Goal: Information Seeking & Learning: Learn about a topic

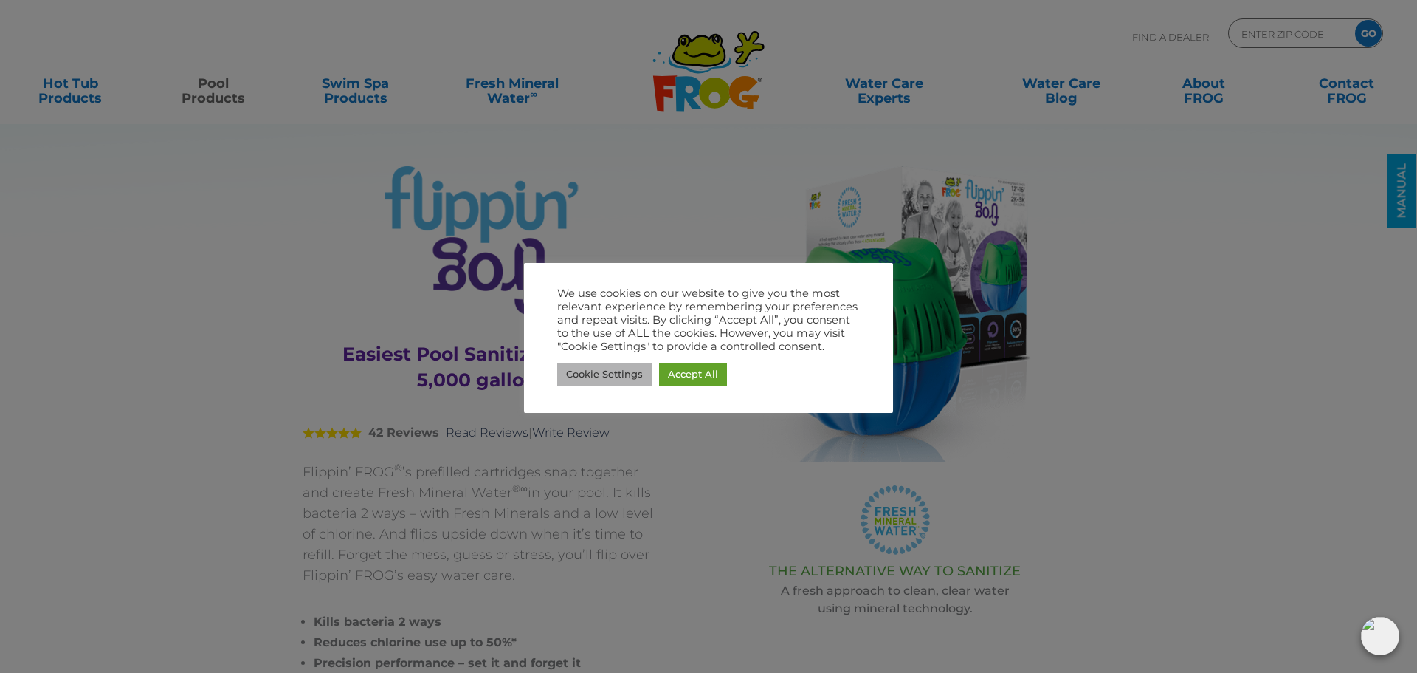
click at [609, 378] on link "Cookie Settings" at bounding box center [604, 373] width 94 height 23
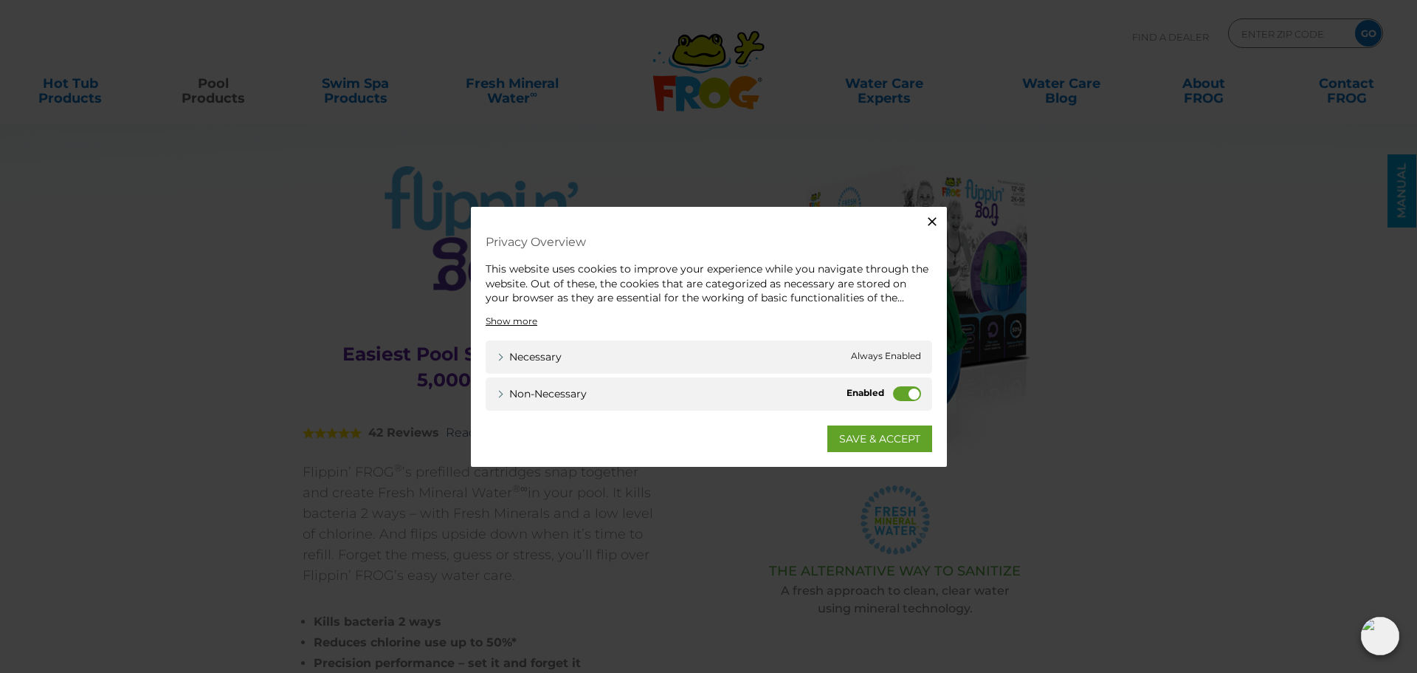
click at [905, 396] on label "Non-necessary" at bounding box center [907, 392] width 28 height 15
click at [0, 0] on input "Non-necessary" at bounding box center [0, 0] width 0 height 0
click at [875, 434] on link "SAVE & ACCEPT" at bounding box center [880, 437] width 105 height 27
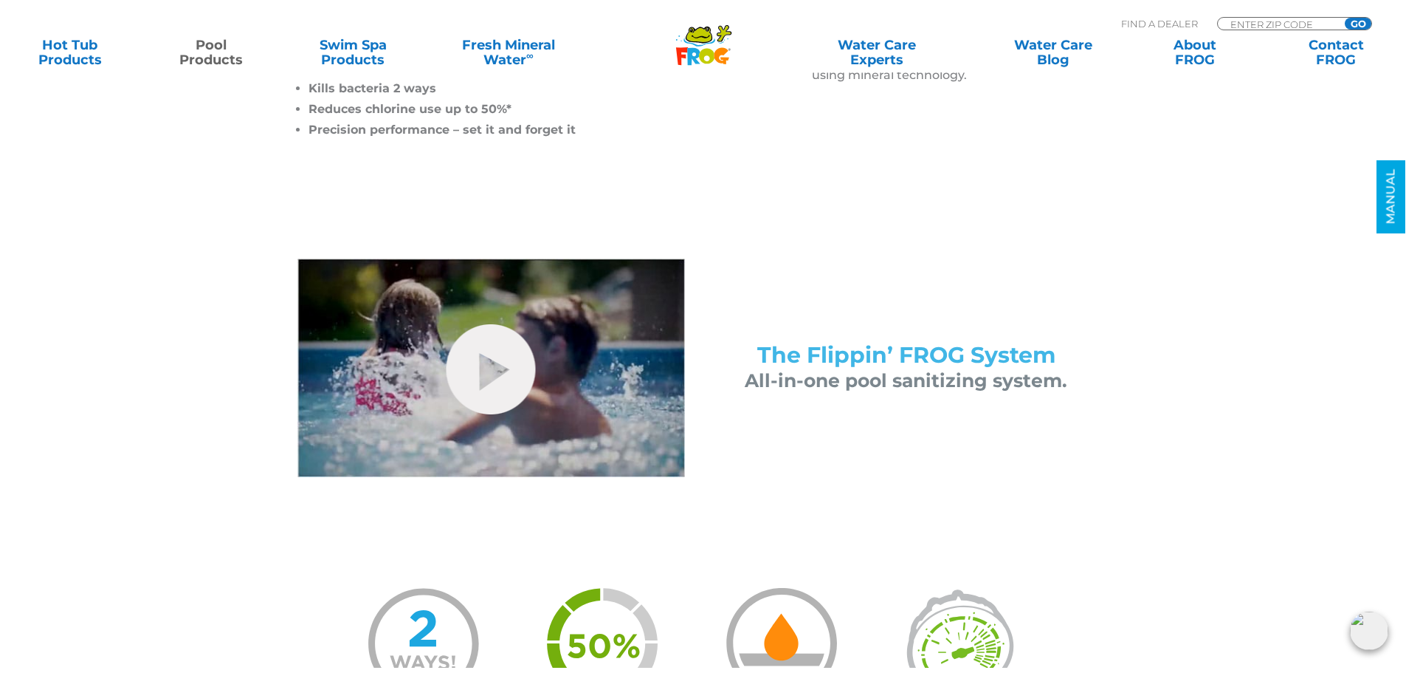
scroll to position [591, 0]
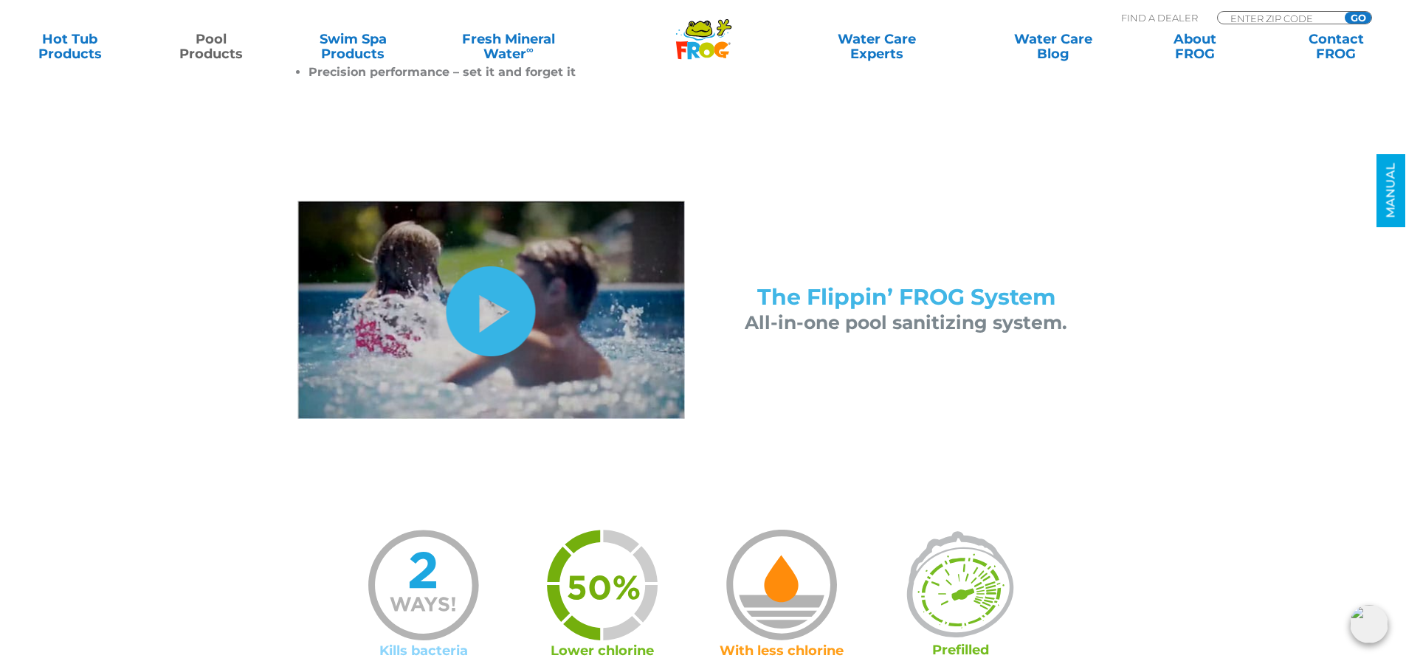
click at [479, 305] on link "hide-me" at bounding box center [491, 311] width 89 height 90
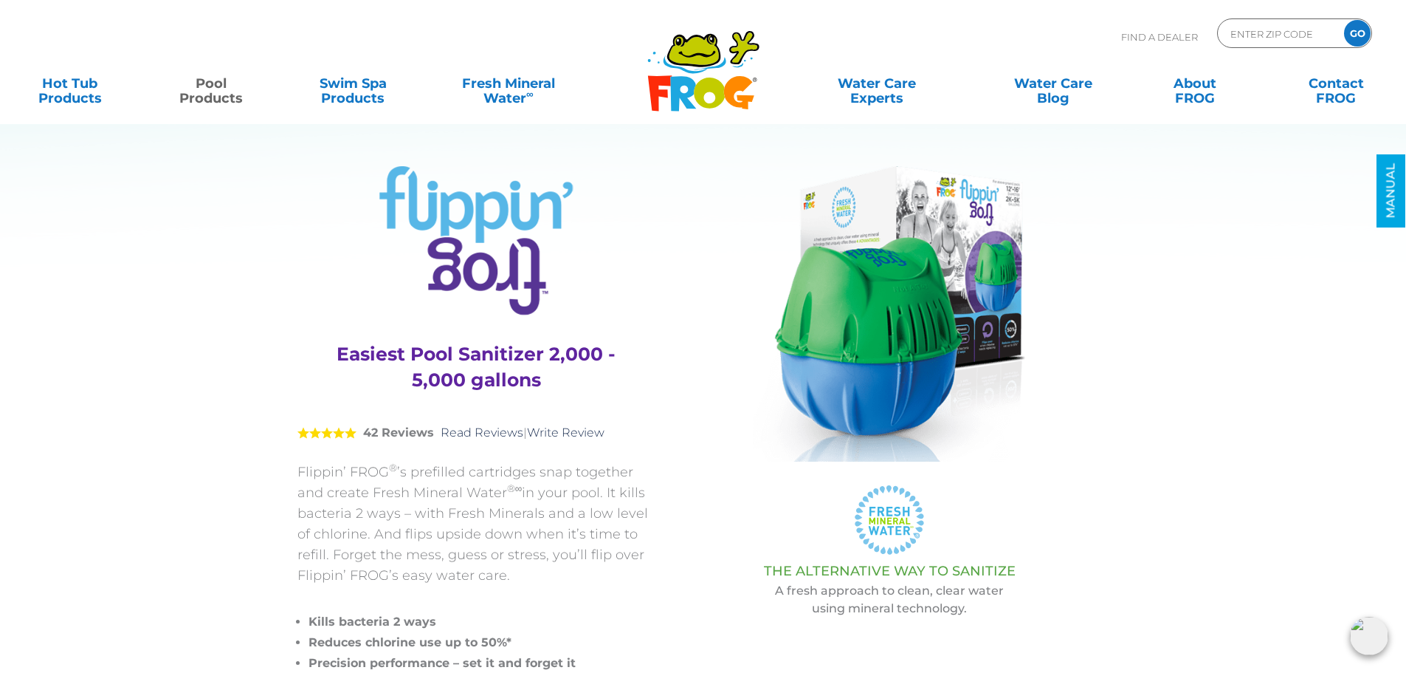
scroll to position [591, 0]
